Goal: Information Seeking & Learning: Learn about a topic

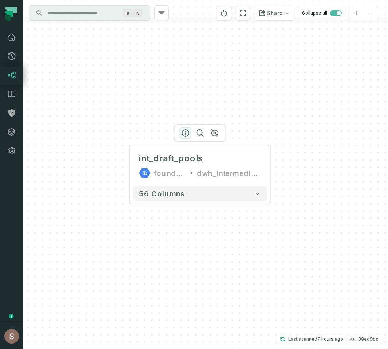
click at [182, 131] on icon "button" at bounding box center [185, 133] width 7 height 7
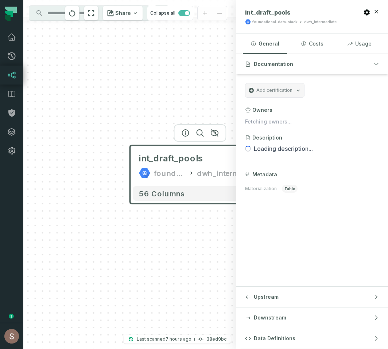
click at [200, 54] on div "int_draft_pools foundational-data-stack dwh_intermediate 56 columns" at bounding box center [129, 174] width 213 height 349
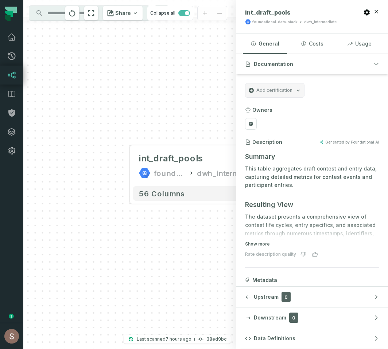
click at [7, 73] on icon at bounding box center [11, 75] width 9 height 9
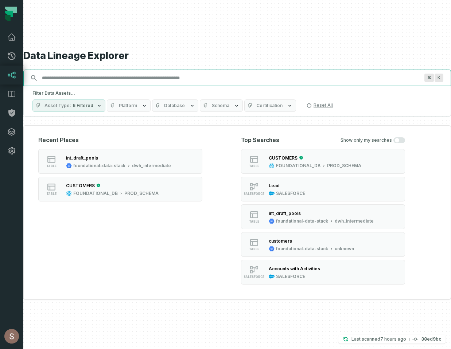
click at [211, 82] on input "Discovery Provider cmdk menu" at bounding box center [231, 78] width 386 height 12
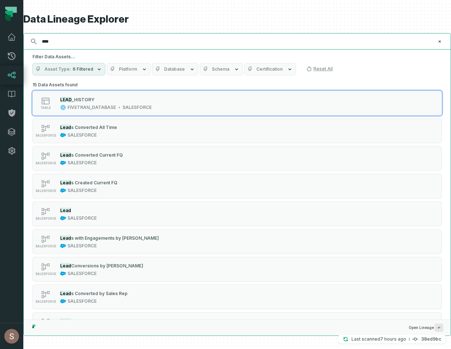
type input "****"
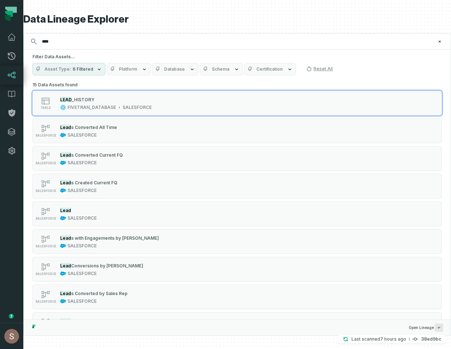
click at [115, 68] on button "Platform" at bounding box center [129, 69] width 44 height 12
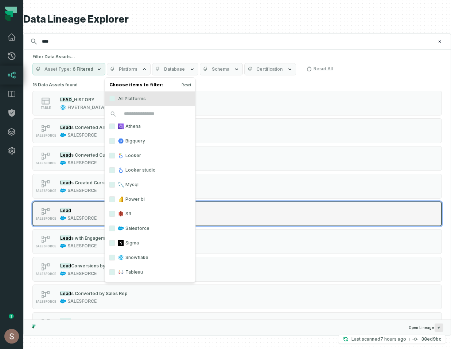
click at [78, 214] on div "Lead" at bounding box center [78, 210] width 36 height 7
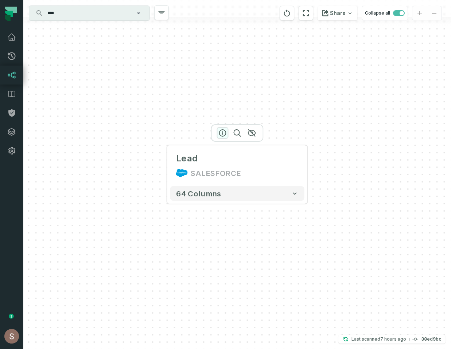
click at [225, 132] on icon "button" at bounding box center [222, 133] width 9 height 9
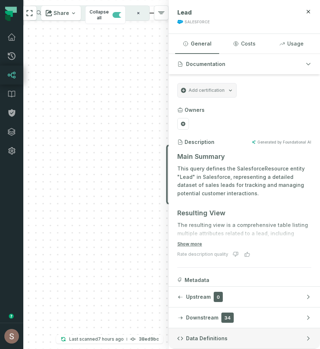
click at [236, 338] on button "Data Definitions" at bounding box center [245, 338] width 152 height 20
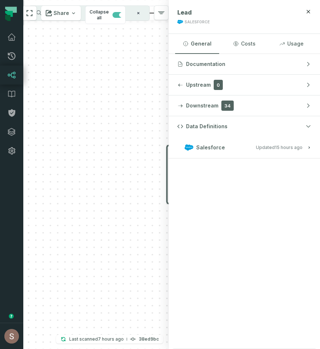
click at [141, 117] on div "Lead SALESFORCE + 64 columns" at bounding box center [95, 174] width 145 height 349
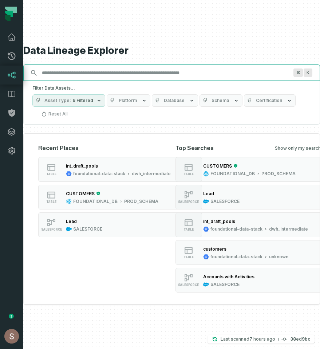
click at [113, 75] on input "Discovery Provider cmdk menu" at bounding box center [165, 73] width 255 height 12
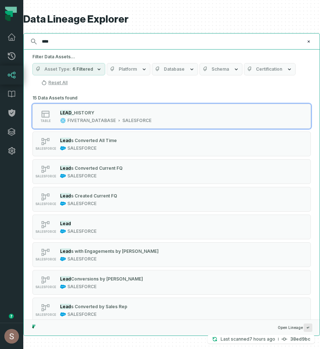
type input "****"
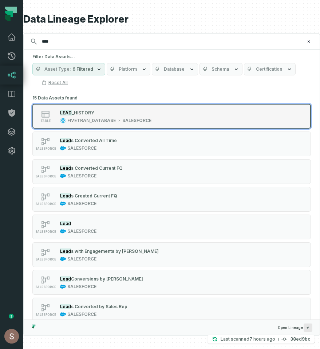
click at [165, 118] on div "table LEAD _HISTORY FIVETRAN_DATABASE SALESFORCE" at bounding box center [125, 116] width 182 height 15
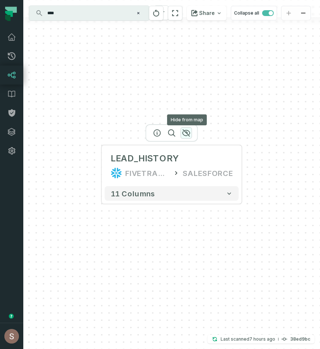
click at [187, 133] on icon "button" at bounding box center [186, 133] width 9 height 9
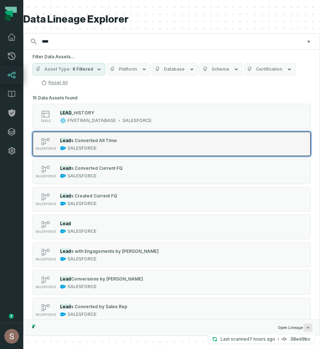
click at [146, 150] on div "SALESFORCE Lead s Converted All Time SALESFORCE" at bounding box center [125, 144] width 182 height 15
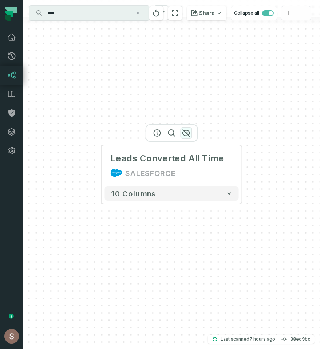
click at [187, 131] on icon "button" at bounding box center [186, 133] width 9 height 9
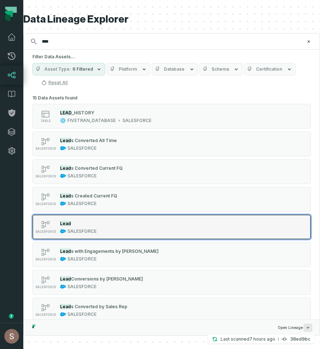
click at [145, 229] on div "SALESFORCE Lead SALESFORCE" at bounding box center [125, 227] width 182 height 15
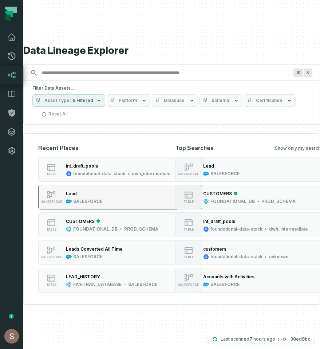
click at [108, 201] on button "SALESFORCE Lead SALESFORCE" at bounding box center [120, 197] width 164 height 25
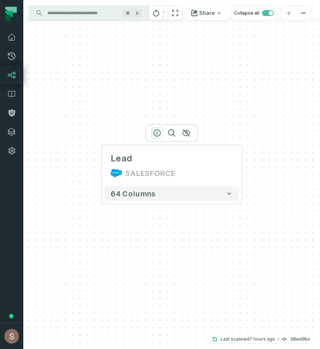
click at [158, 133] on icon "button" at bounding box center [157, 133] width 9 height 9
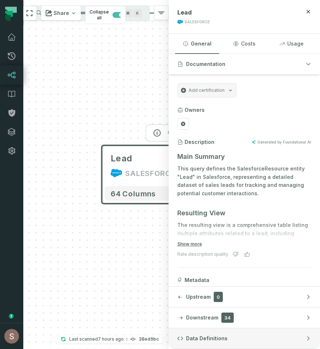
click at [224, 339] on span "Data Definitions" at bounding box center [207, 338] width 42 height 7
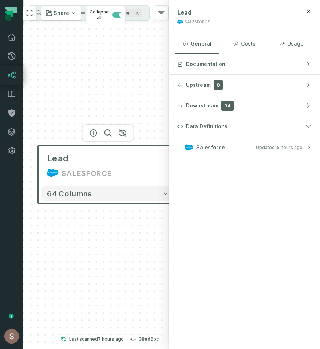
drag, startPoint x: 115, startPoint y: 241, endPoint x: 32, endPoint y: 237, distance: 83.6
click at [32, 237] on div "Lead SALESFORCE + 64 columns" at bounding box center [95, 174] width 145 height 349
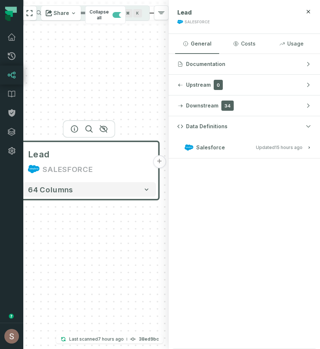
click at [159, 166] on button "+" at bounding box center [159, 161] width 13 height 13
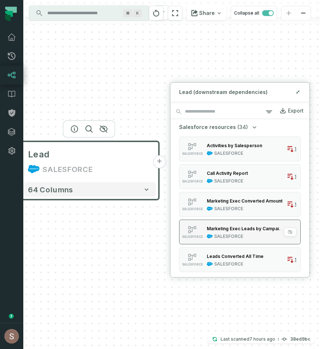
click at [269, 238] on div "SALESFORCE" at bounding box center [245, 237] width 77 height 6
